Goal: Use online tool/utility: Utilize a website feature to perform a specific function

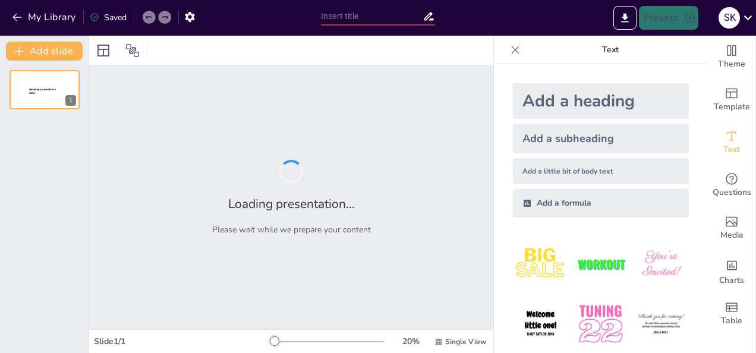
type input "Glas in all seinen Facetten"
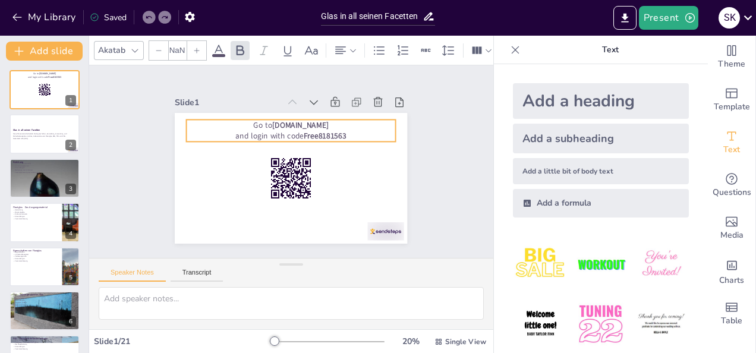
checkbox input "true"
type input "64"
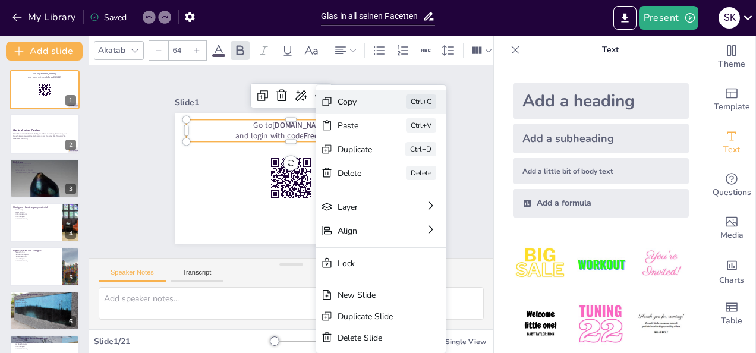
click at [374, 262] on div "Copy" at bounding box center [390, 279] width 32 height 34
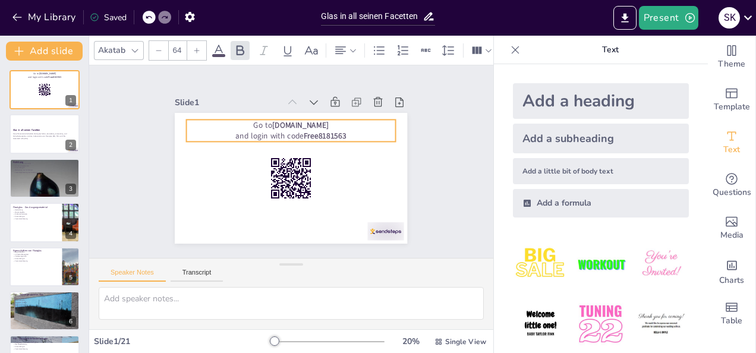
click at [282, 159] on div "Go to [DOMAIN_NAME] and login with code Free8181563 0 °" at bounding box center [285, 178] width 261 height 196
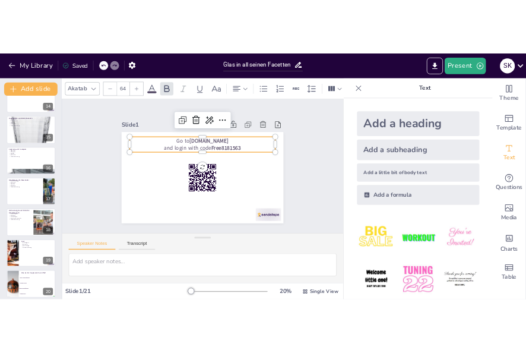
scroll to position [650, 0]
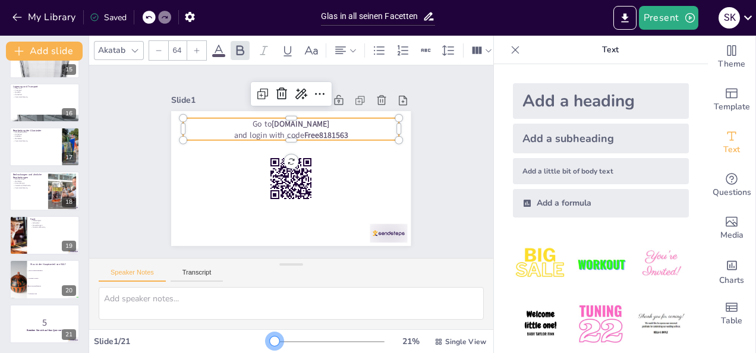
click at [270, 341] on div at bounding box center [275, 341] width 10 height 10
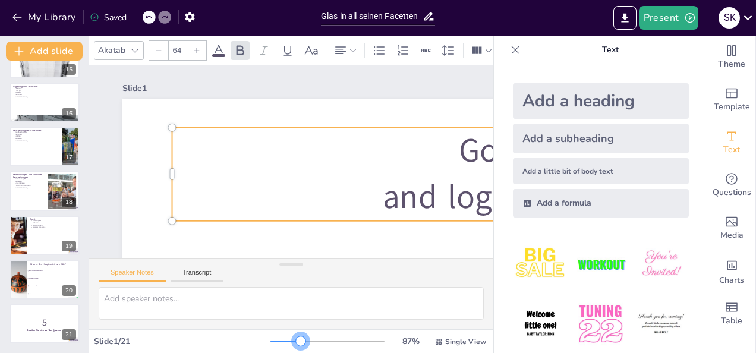
drag, startPoint x: 293, startPoint y: 340, endPoint x: 302, endPoint y: 340, distance: 8.9
click at [293, 340] on div at bounding box center [327, 342] width 114 height 10
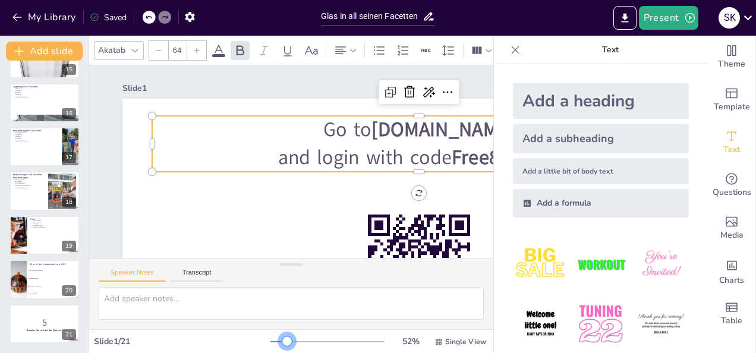
drag, startPoint x: 295, startPoint y: 340, endPoint x: 279, endPoint y: 341, distance: 16.1
click at [282, 341] on div at bounding box center [287, 341] width 10 height 10
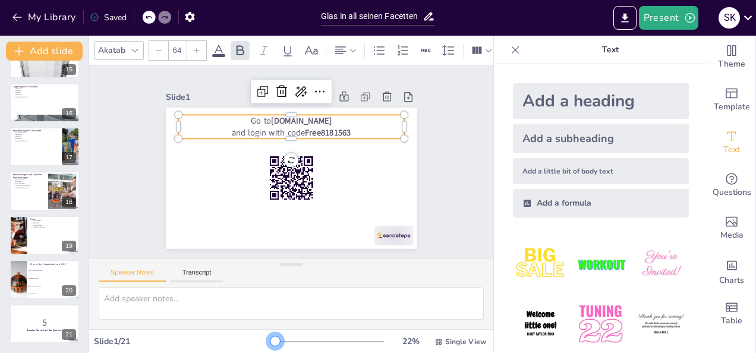
drag, startPoint x: 279, startPoint y: 336, endPoint x: 267, endPoint y: 340, distance: 11.8
click at [270, 340] on div at bounding box center [275, 341] width 10 height 10
checkbox input "true"
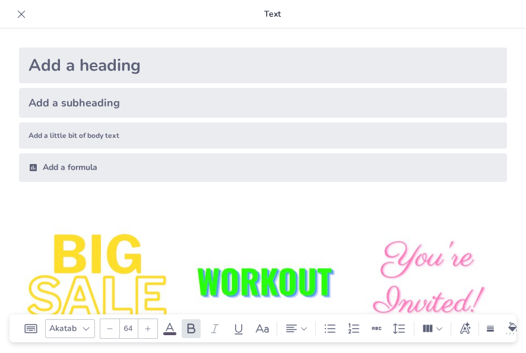
scroll to position [119, 0]
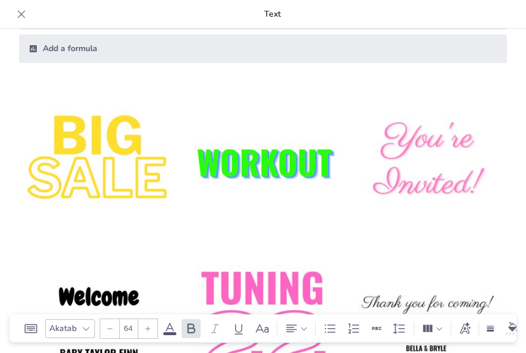
checkbox input "true"
